Goal: Task Accomplishment & Management: Complete application form

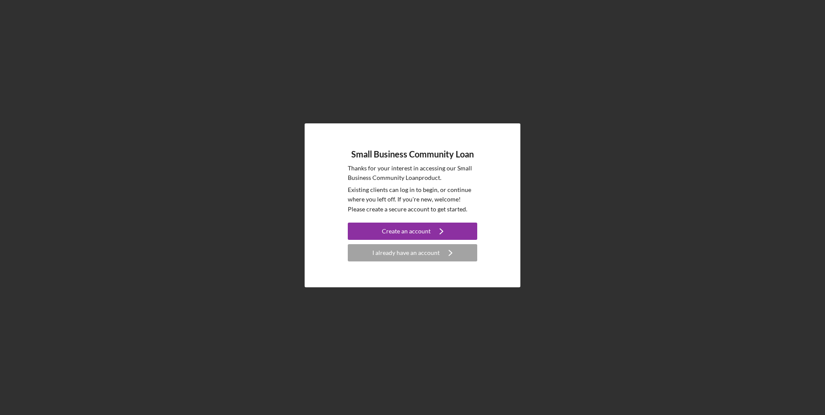
click at [419, 257] on div "I already have an account" at bounding box center [405, 252] width 67 height 17
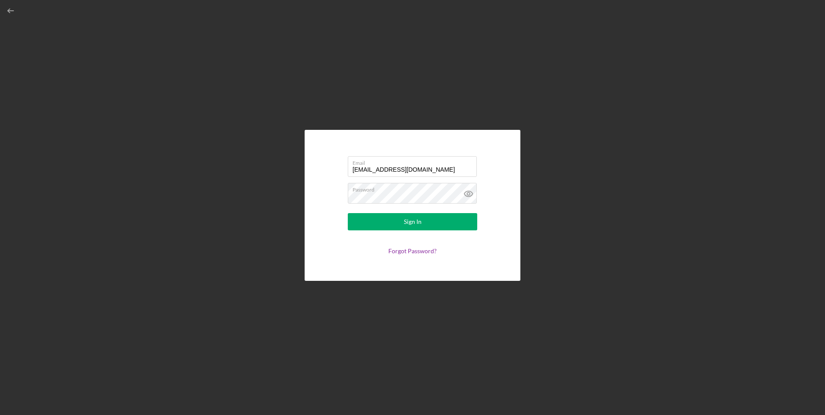
click at [390, 169] on input "[EMAIL_ADDRESS][DOMAIN_NAME]" at bounding box center [412, 166] width 129 height 21
type input "[EMAIL_ADDRESS][DOMAIN_NAME]"
click at [389, 221] on button "Sign In" at bounding box center [412, 221] width 129 height 17
